Goal: Navigation & Orientation: Go to known website

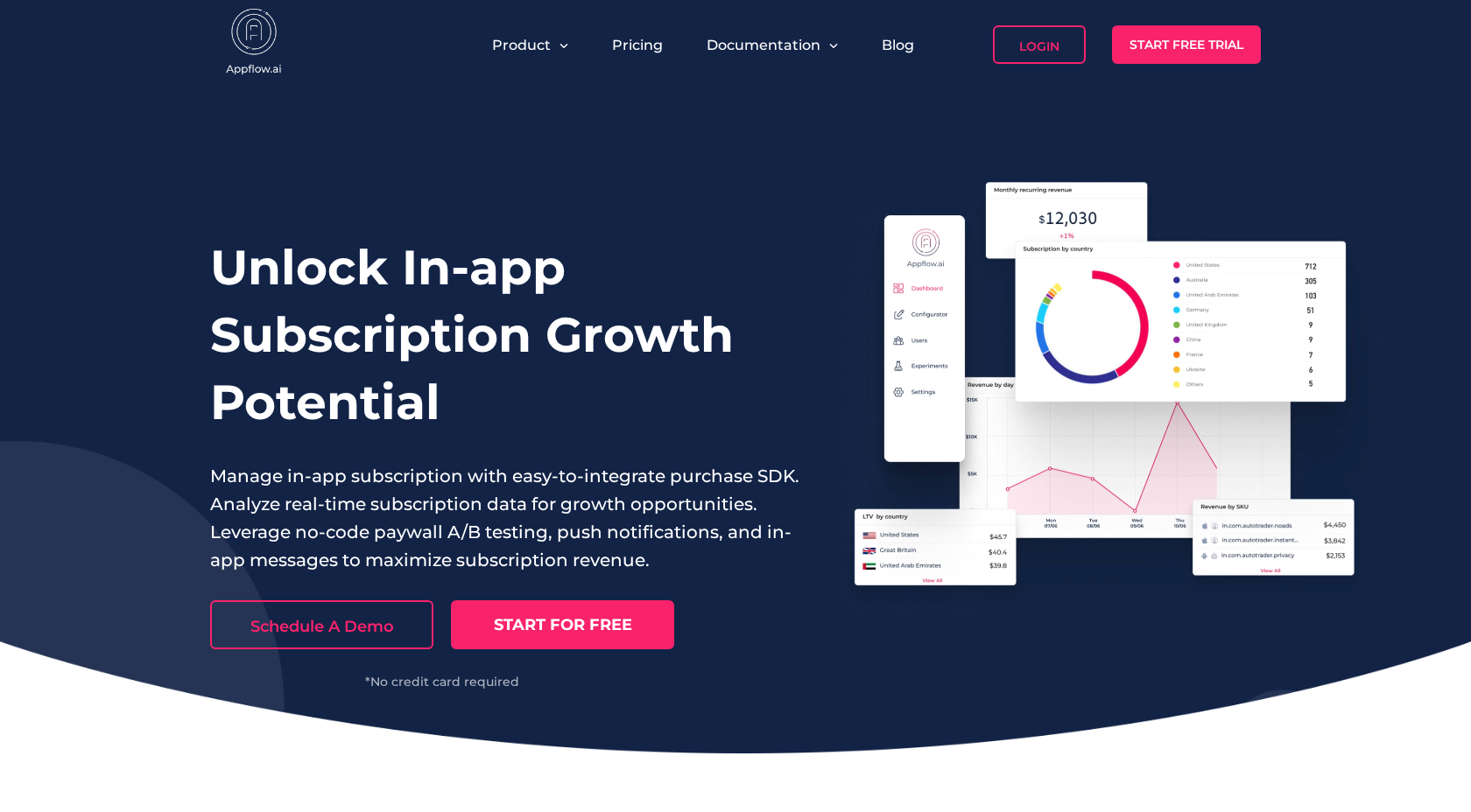
click at [1047, 41] on link "Login" at bounding box center [1038, 45] width 92 height 38
click at [566, 397] on h1 "Unlock In-app Subscription Growth Potential" at bounding box center [505, 334] width 590 height 202
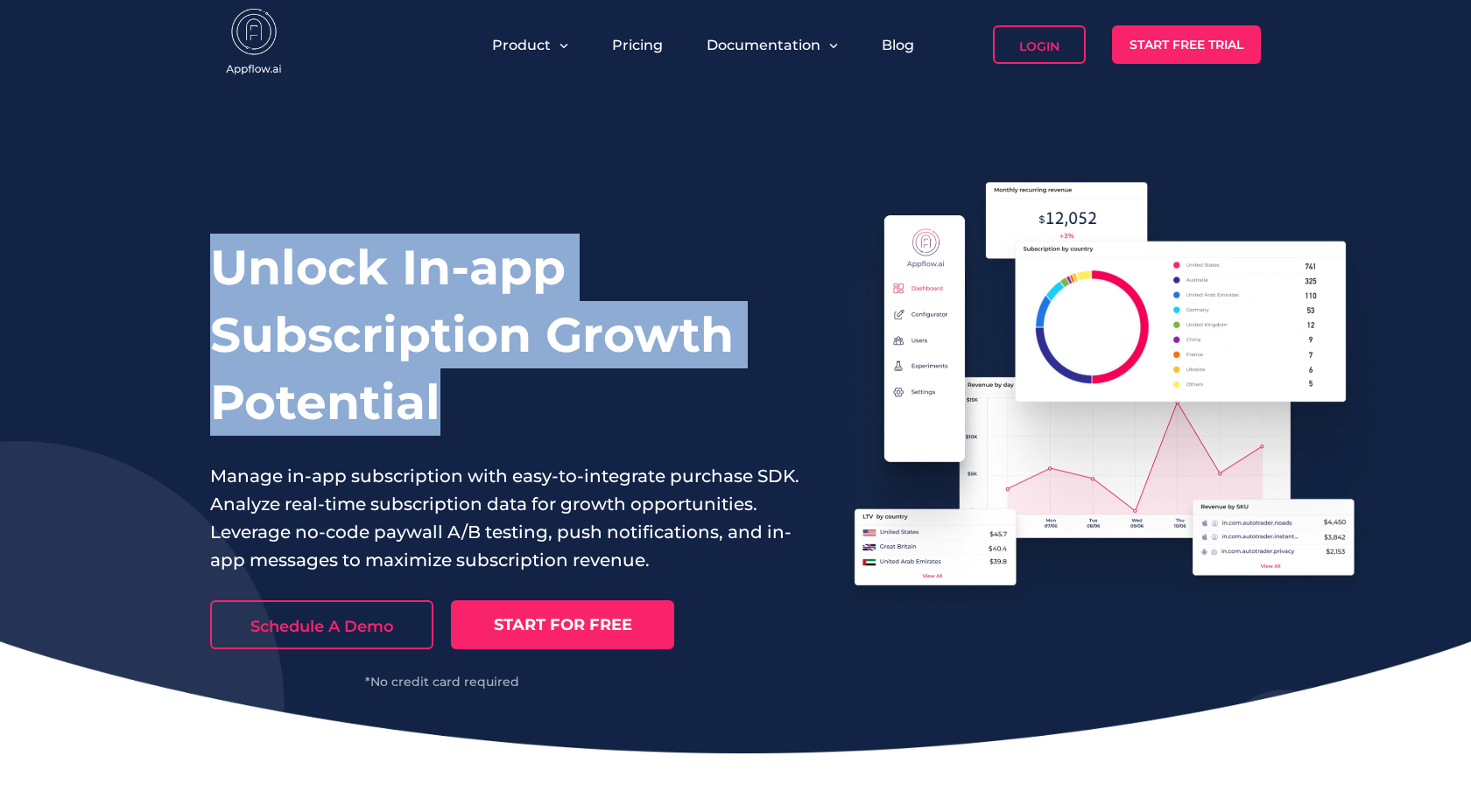
drag, startPoint x: 613, startPoint y: 421, endPoint x: 172, endPoint y: 250, distance: 473.0
click at [172, 250] on div "Unlock In-app Subscription Growth Potential Manage in-app subscription with eas…" at bounding box center [736, 422] width 1471 height 664
click at [184, 248] on div "Unlock In-app Subscription Growth Potential Manage in-app subscription with eas…" at bounding box center [736, 422] width 1471 height 664
drag, startPoint x: 165, startPoint y: 205, endPoint x: 505, endPoint y: 400, distance: 392.0
click at [505, 400] on div "Unlock In-app Subscription Growth Potential Manage in-app subscription with eas…" at bounding box center [736, 422] width 1471 height 664
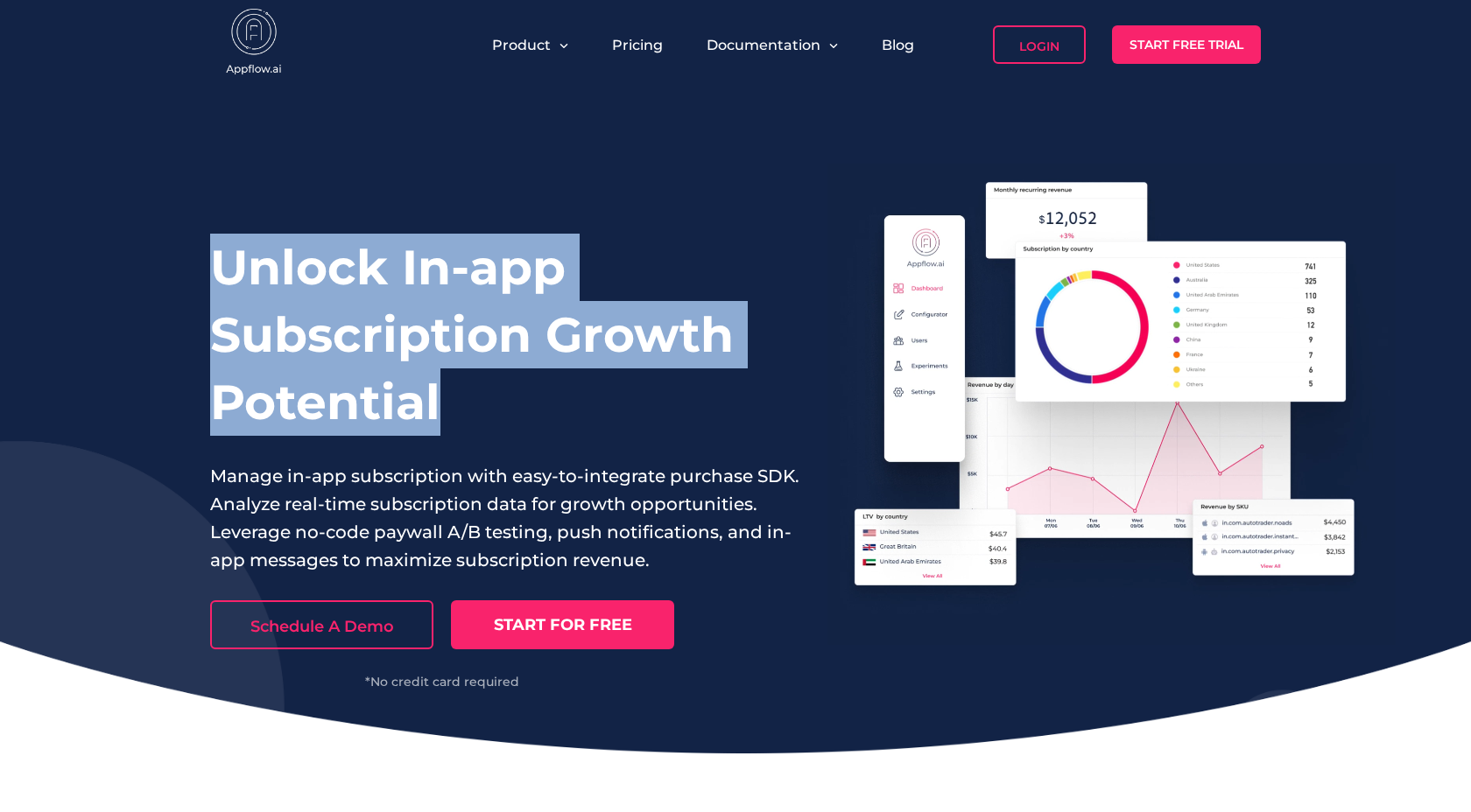
click at [505, 400] on h1 "Unlock In-app Subscription Growth Potential" at bounding box center [505, 334] width 590 height 202
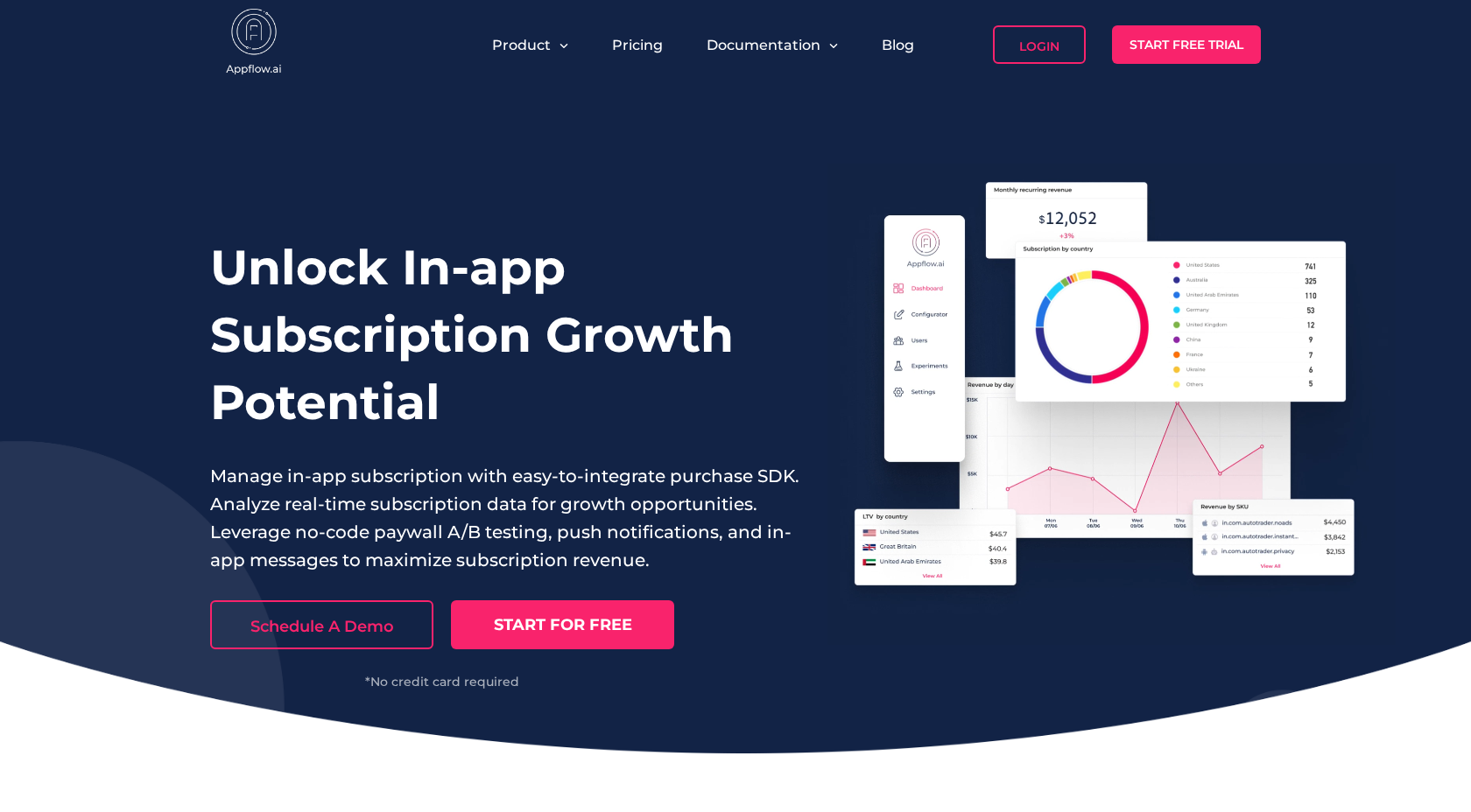
click at [585, 407] on h1 "Unlock In-app Subscription Growth Potential" at bounding box center [505, 334] width 590 height 202
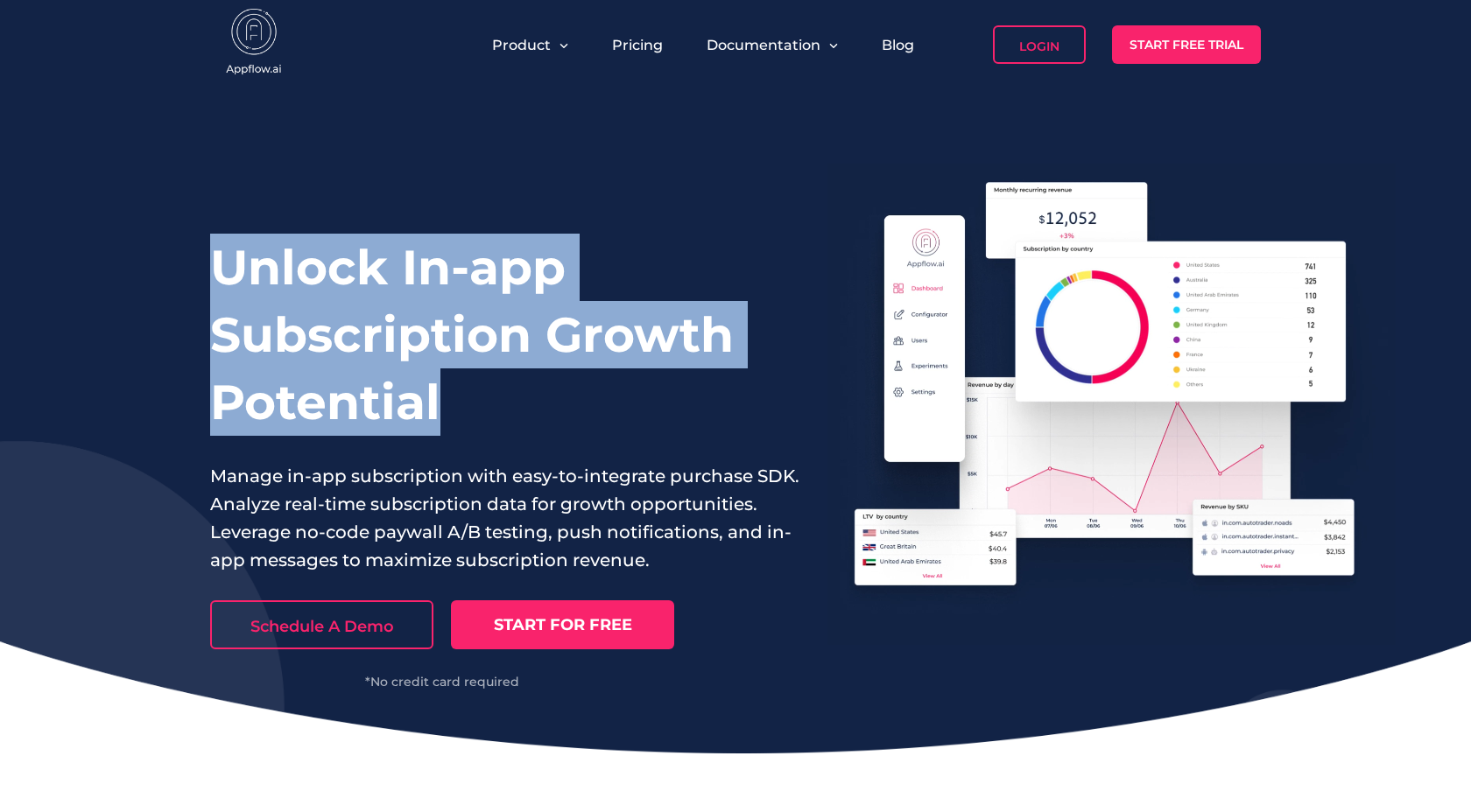
drag, startPoint x: 674, startPoint y: 408, endPoint x: 188, endPoint y: 227, distance: 518.6
click at [188, 227] on div "Unlock In-app Subscription Growth Potential Manage in-app subscription with eas…" at bounding box center [736, 422] width 1471 height 664
drag, startPoint x: 172, startPoint y: 188, endPoint x: 561, endPoint y: 390, distance: 438.3
click at [561, 390] on div "Unlock In-app Subscription Growth Potential Manage in-app subscription with eas…" at bounding box center [736, 422] width 1471 height 664
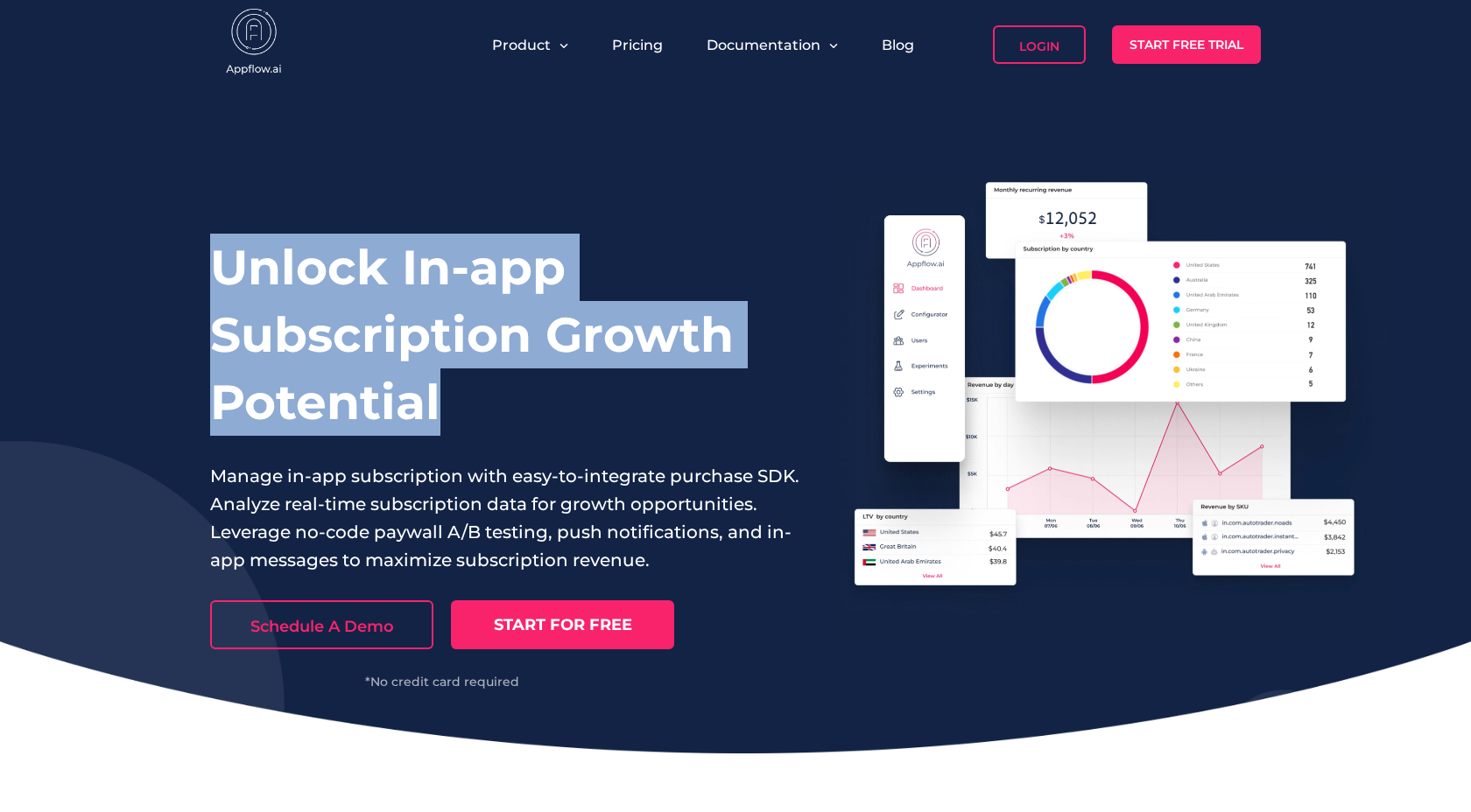
click at [561, 390] on h1 "Unlock In-app Subscription Growth Potential" at bounding box center [505, 334] width 590 height 202
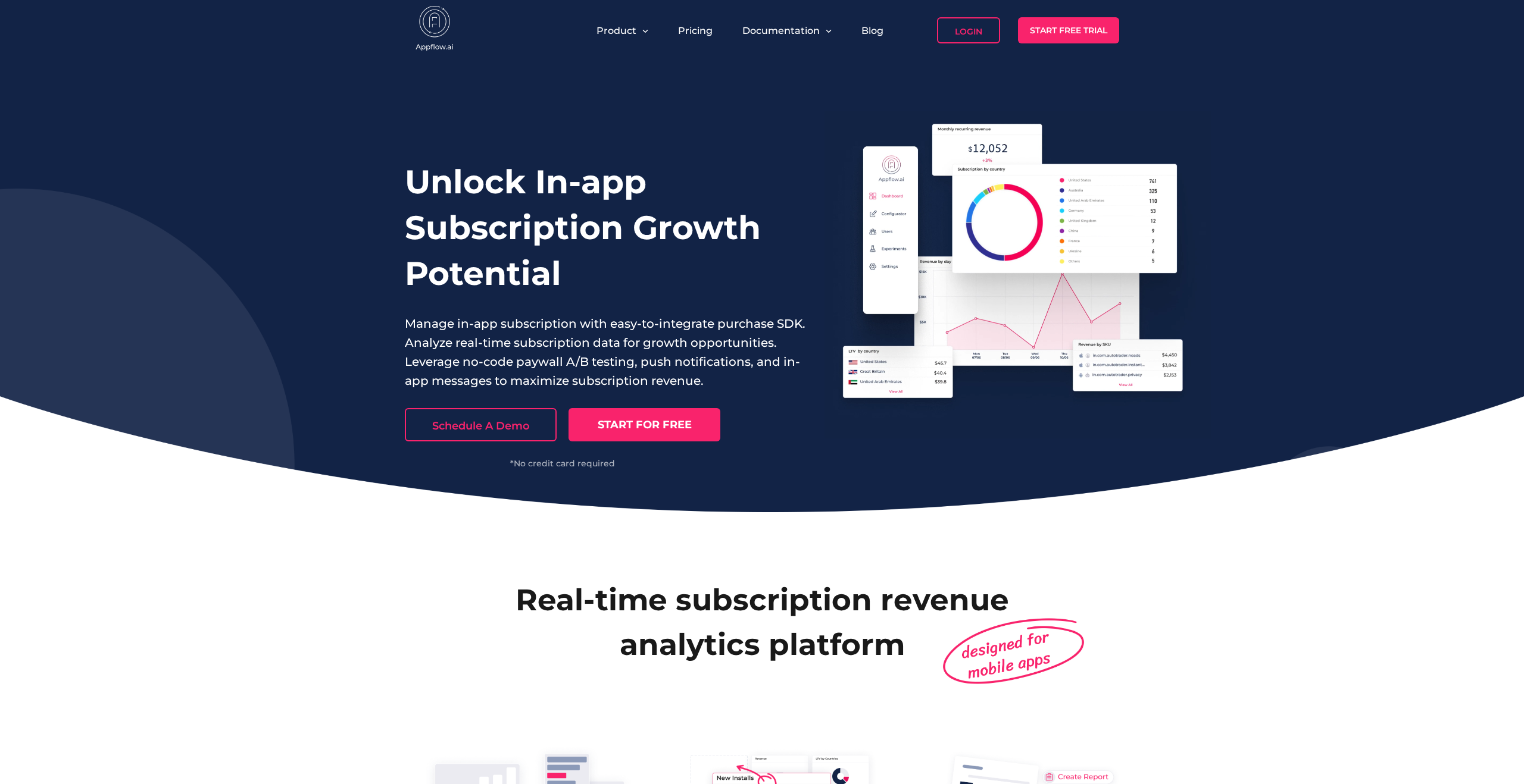
click at [783, 456] on div "Schedule A Demo START FOR FREE *No credit card required" at bounding box center [605, 429] width 401 height 77
click at [815, 445] on div "Unlock In-app Subscription Growth Potential Manage in-app subscription with eas…" at bounding box center [762, 287] width 1524 height 451
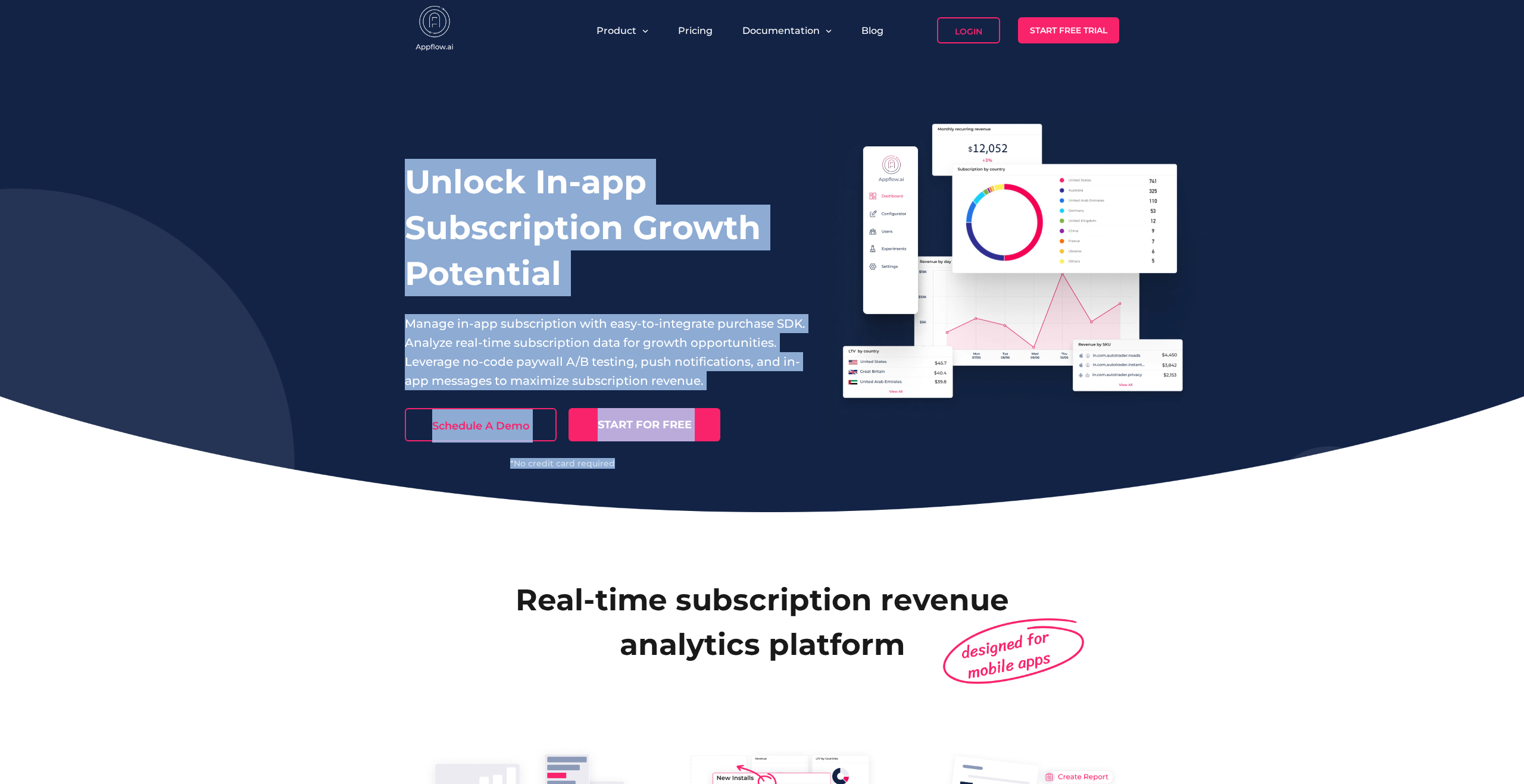
drag, startPoint x: 843, startPoint y: 456, endPoint x: 383, endPoint y: 168, distance: 542.7
click at [383, 168] on div "Unlock In-app Subscription Growth Potential Manage in-app subscription with eas…" at bounding box center [762, 287] width 1524 height 451
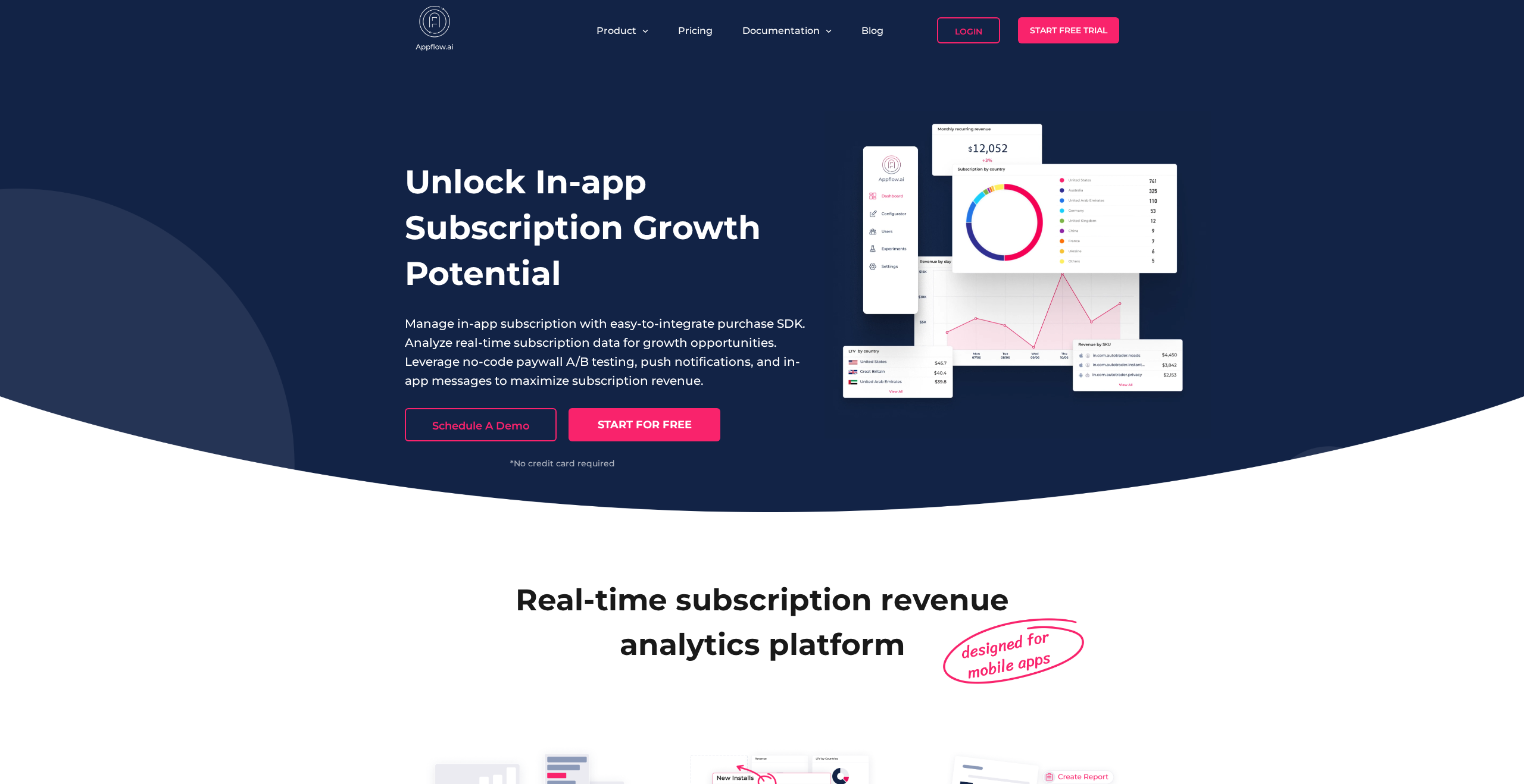
drag, startPoint x: 1411, startPoint y: 655, endPoint x: 1435, endPoint y: 655, distance: 24.0
click at [944, 41] on link "Login" at bounding box center [968, 30] width 63 height 26
